Goal: Task Accomplishment & Management: Complete application form

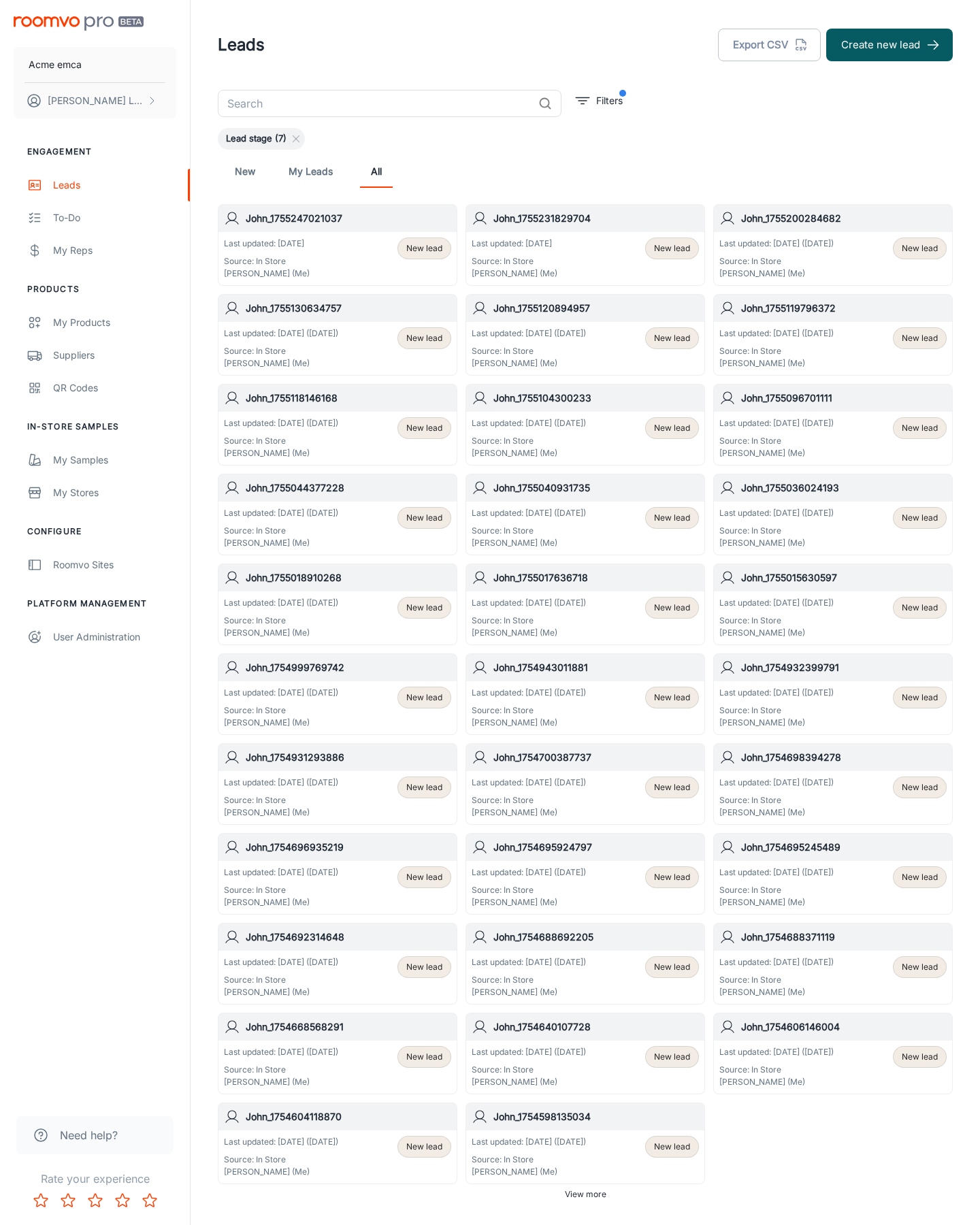
click at [889, 45] on button "Create new lead" at bounding box center [889, 45] width 126 height 33
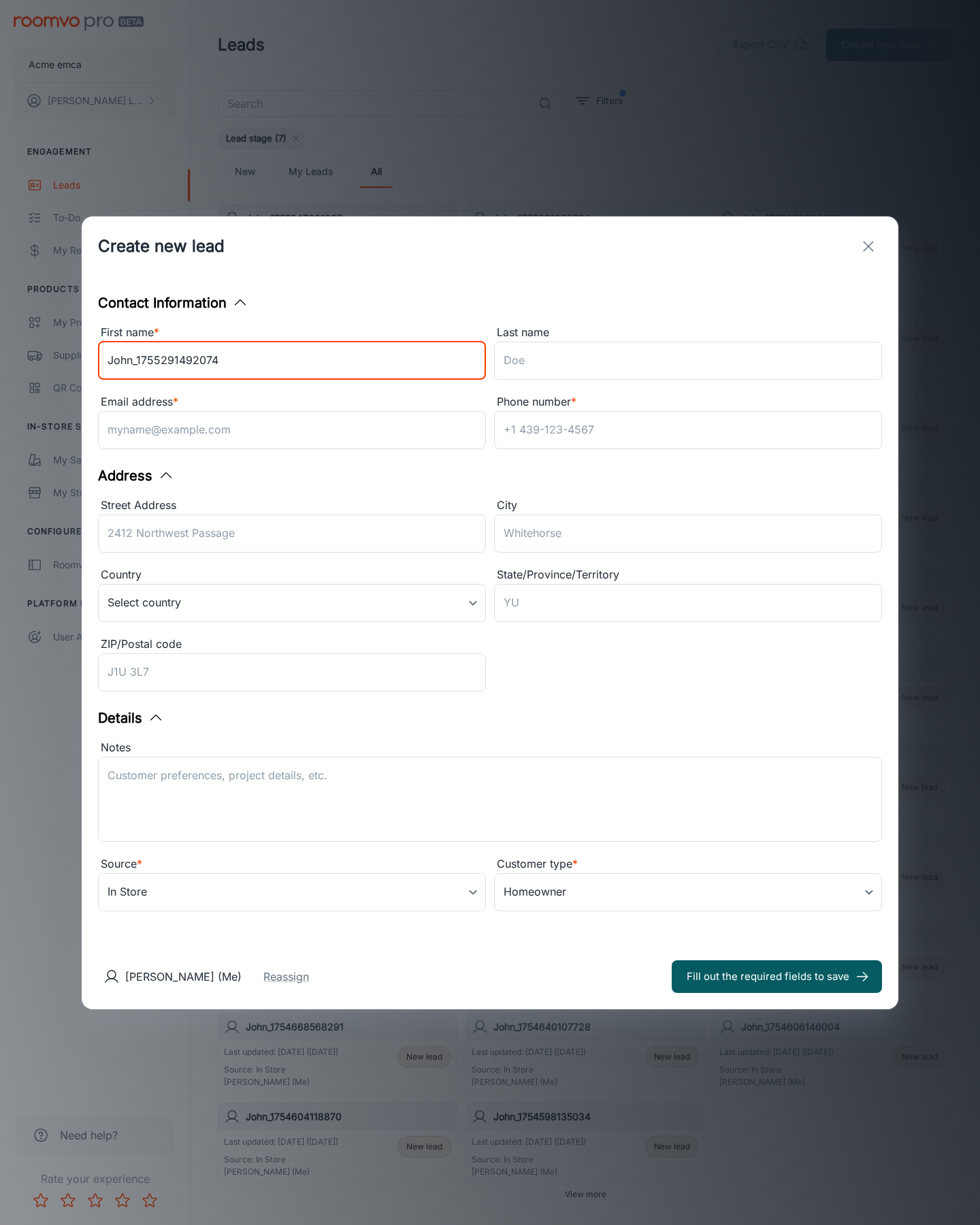
type input "John_1755291492074"
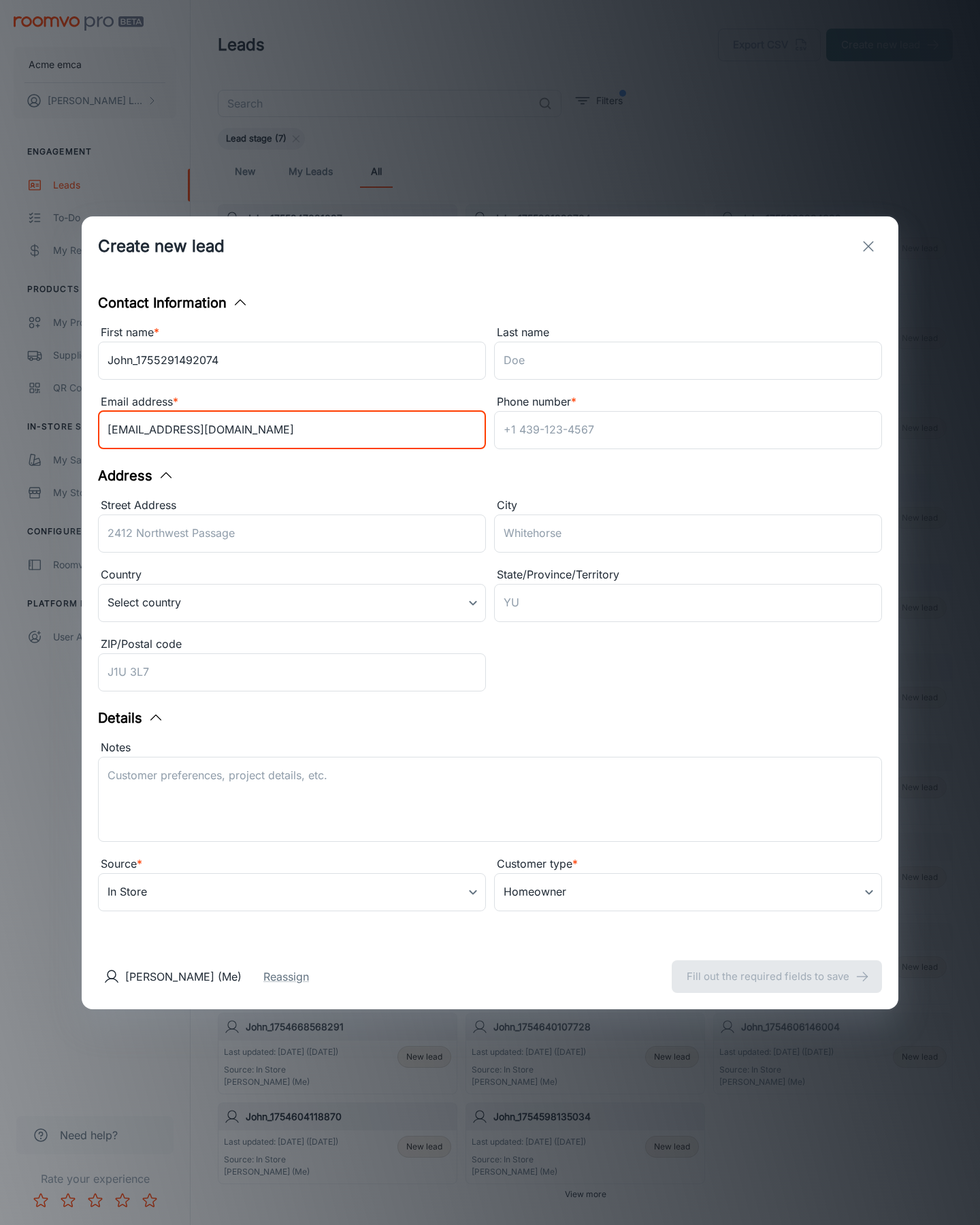
type input "[EMAIL_ADDRESS][DOMAIN_NAME]"
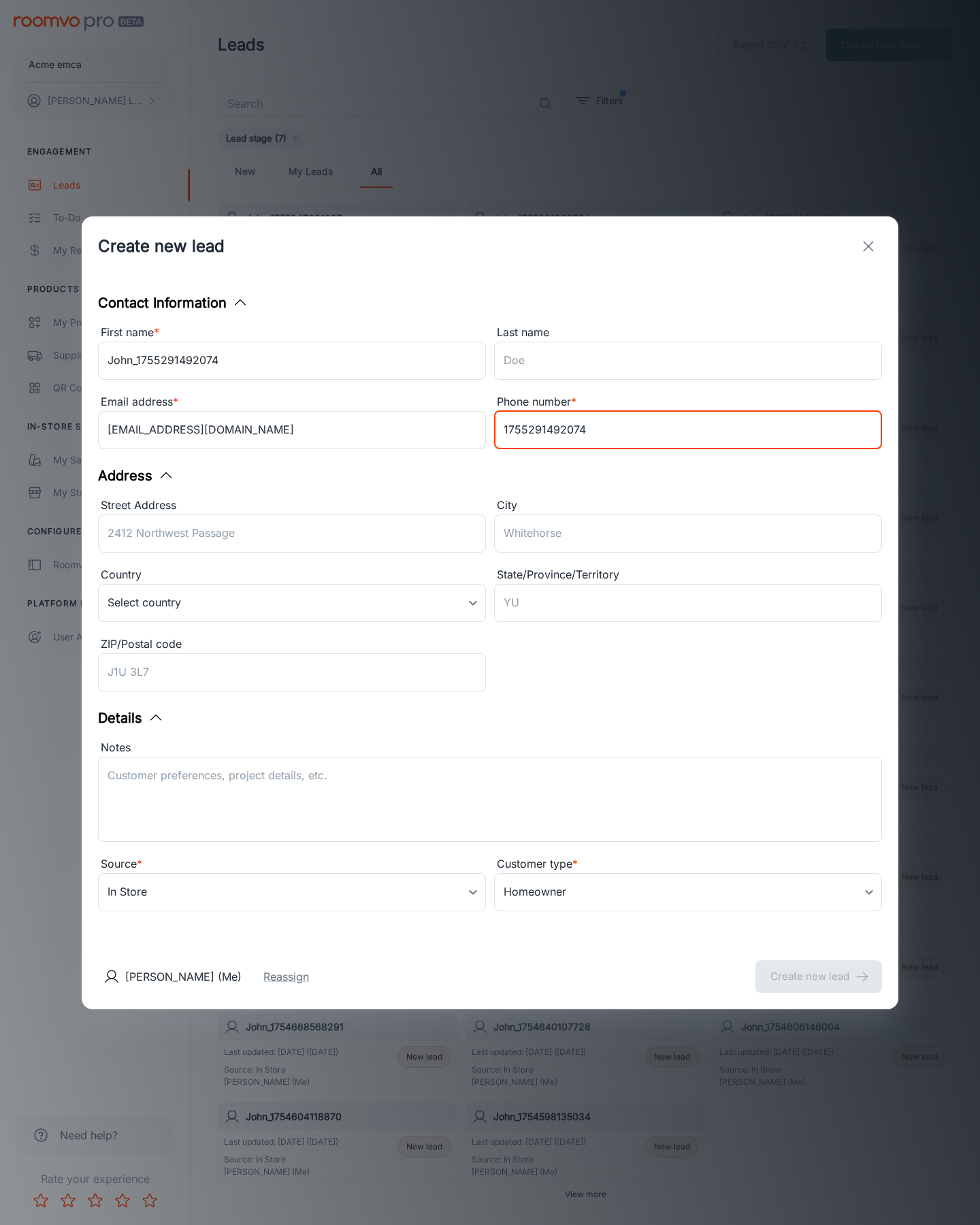
type input "1755291492074"
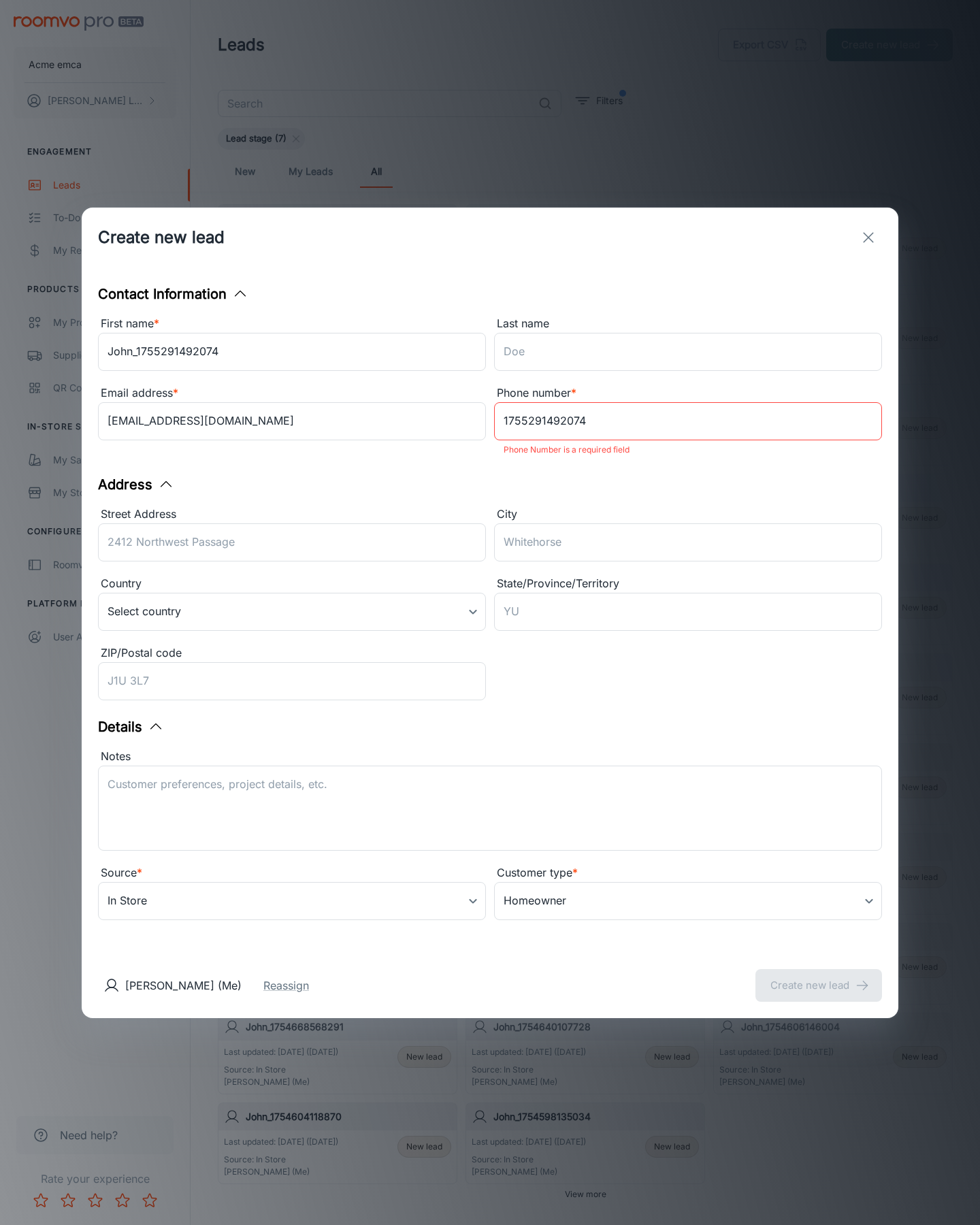
click at [819, 976] on button "Create new lead" at bounding box center [818, 985] width 126 height 33
